Goal: Task Accomplishment & Management: Manage account settings

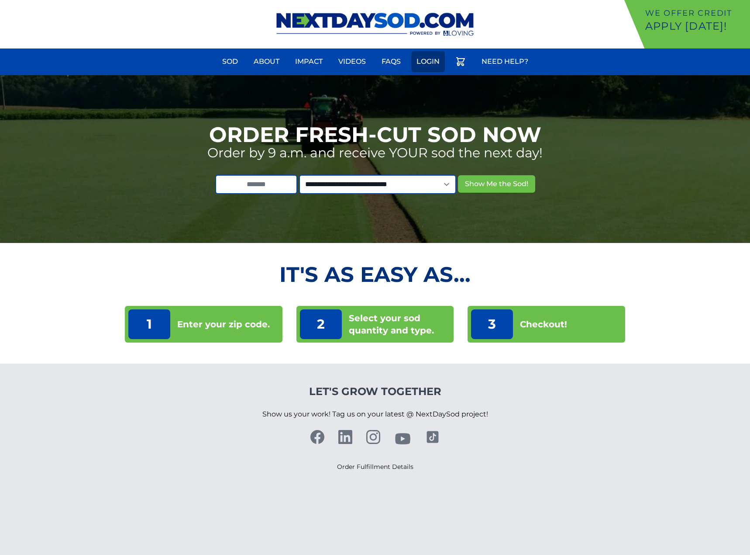
click at [424, 61] on link "Login" at bounding box center [428, 61] width 34 height 21
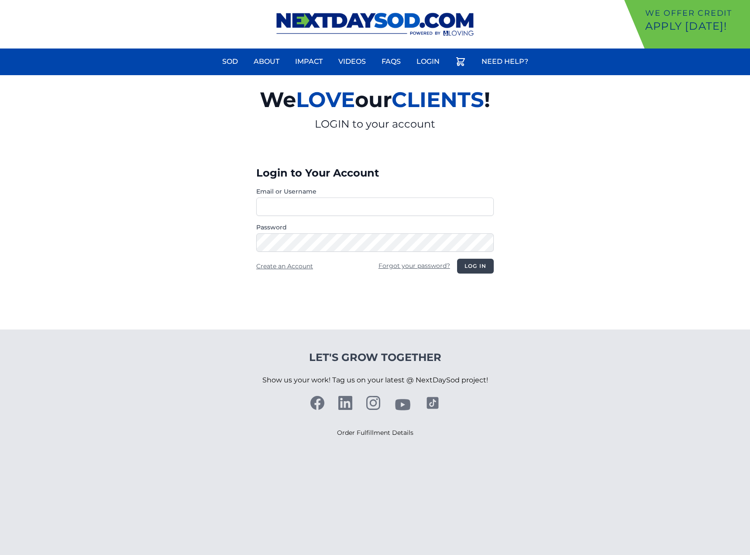
type input "**********"
click at [471, 262] on button "Log in" at bounding box center [475, 265] width 37 height 15
